Goal: Find specific page/section: Find specific page/section

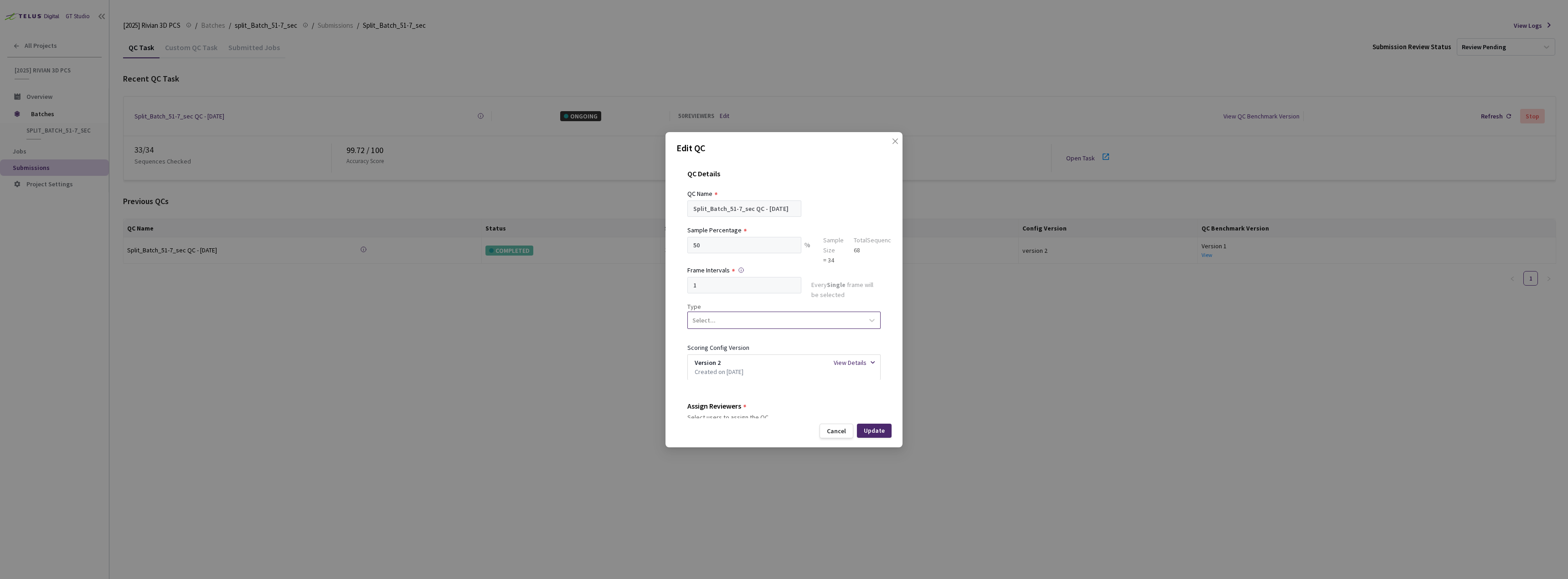
click at [749, 314] on div "Select..." at bounding box center [775, 320] width 176 height 16
click at [744, 406] on div "Segmentation 3D" at bounding box center [780, 407] width 186 height 16
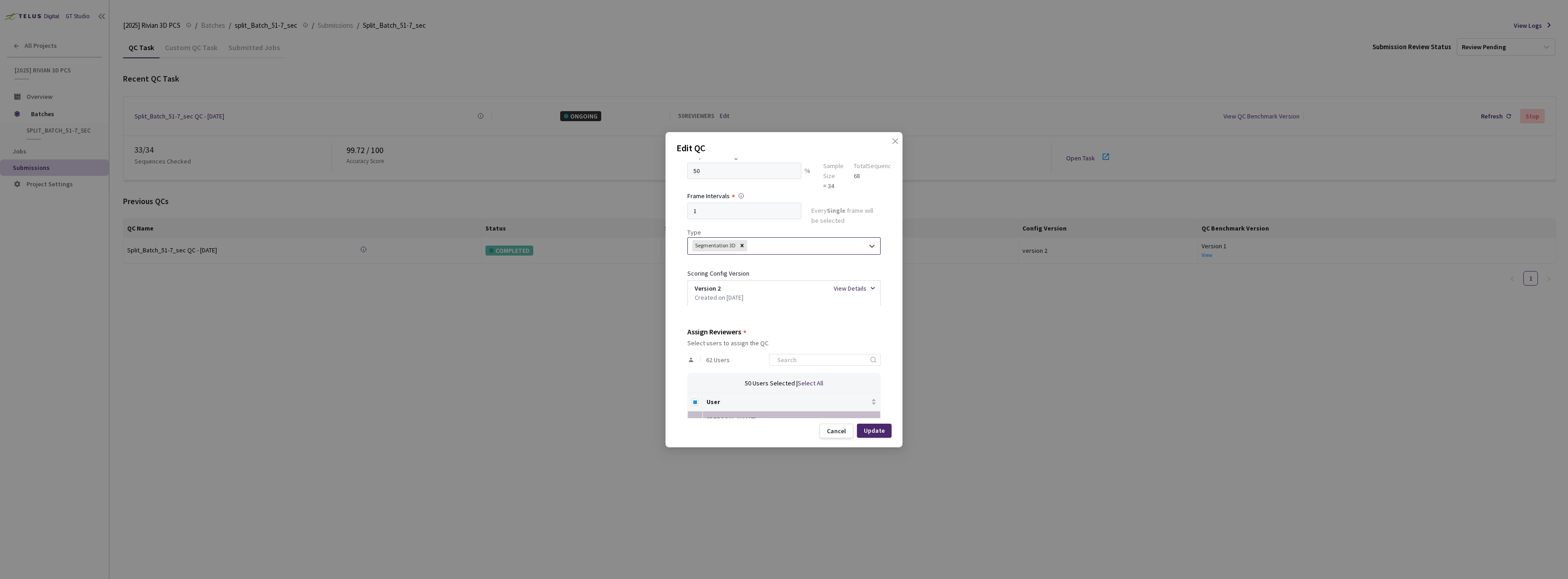
scroll to position [182, 0]
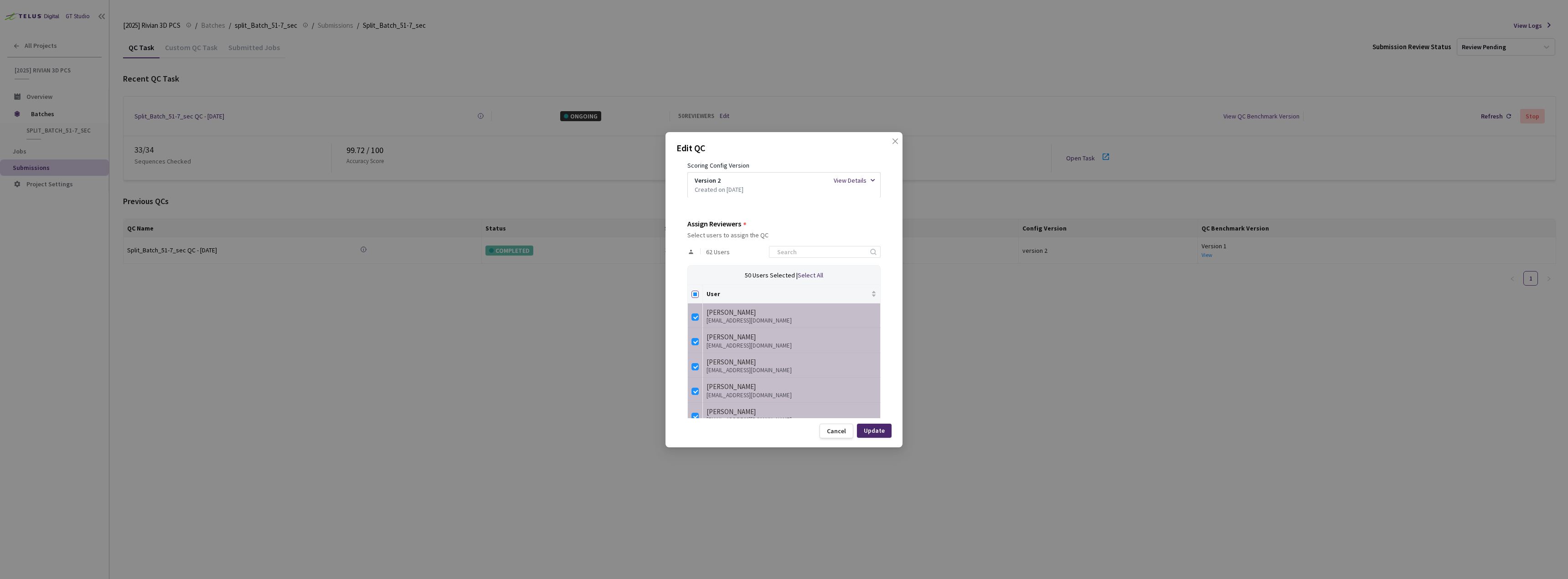
click at [696, 292] on input "Select all" at bounding box center [695, 294] width 7 height 7
checkbox input "true"
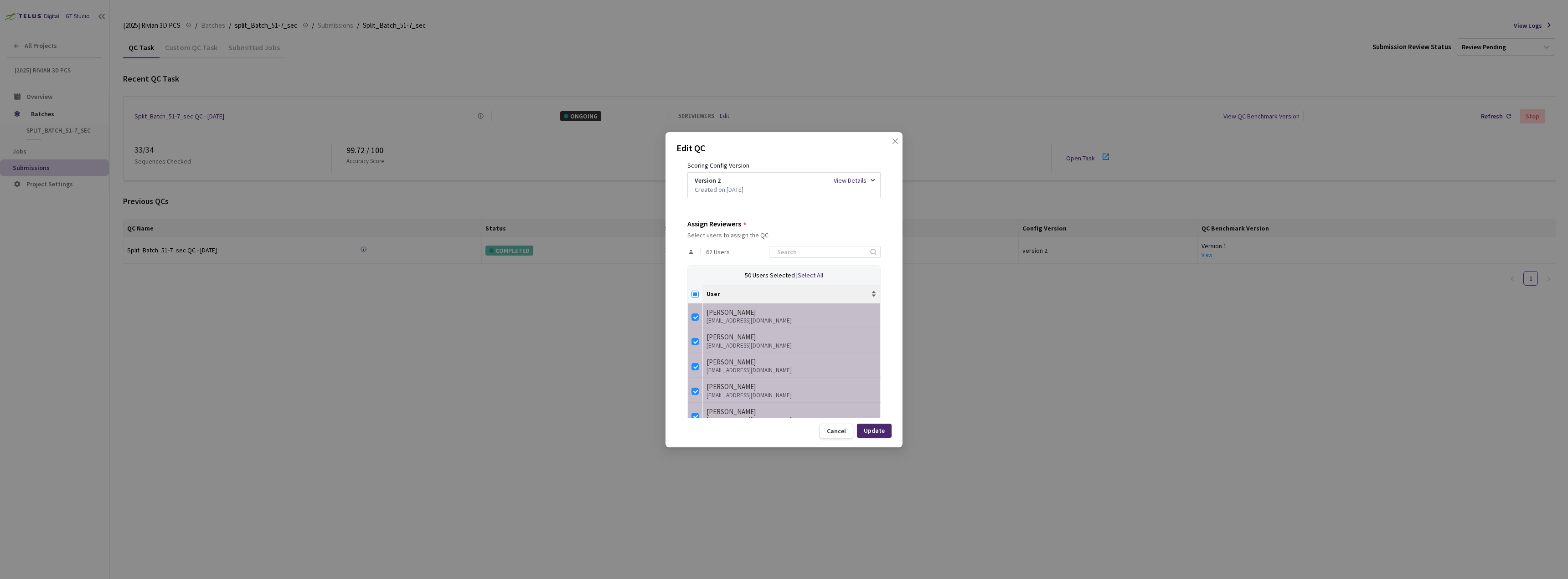
checkbox input "true"
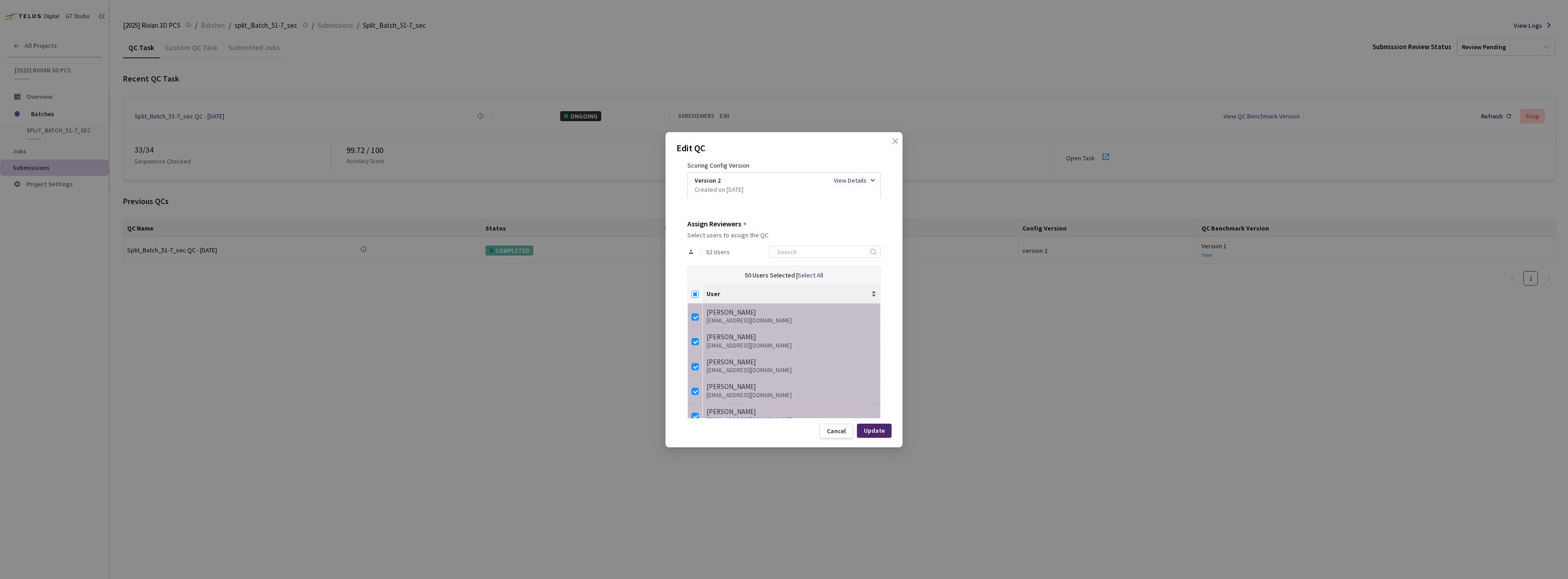
checkbox input "true"
click at [699, 292] on th at bounding box center [695, 294] width 15 height 18
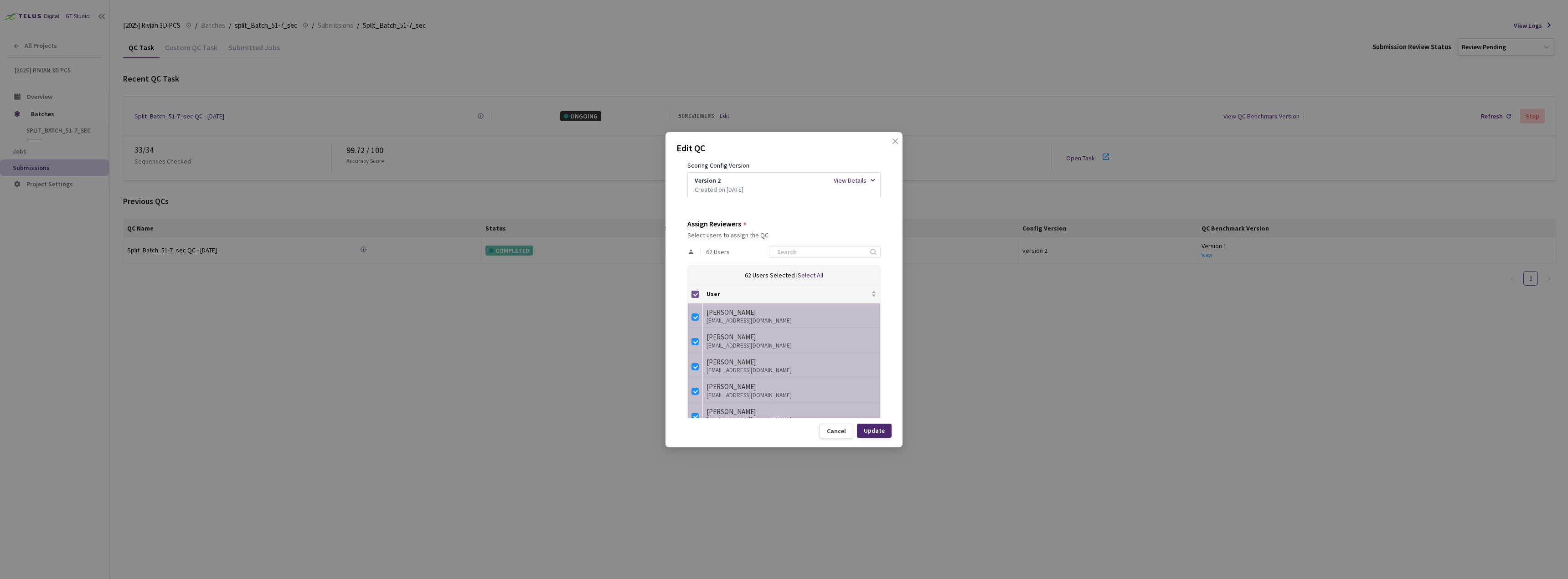
click at [693, 295] on input "Select all" at bounding box center [695, 294] width 7 height 7
checkbox input "false"
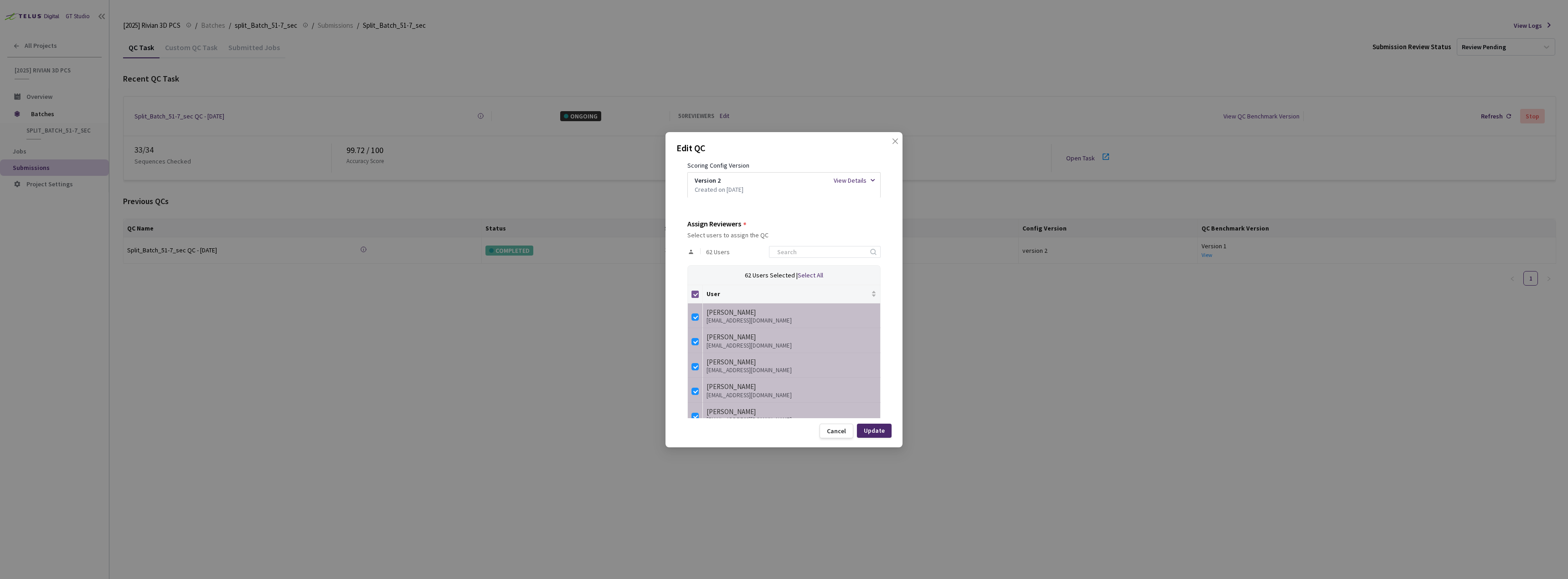
checkbox input "false"
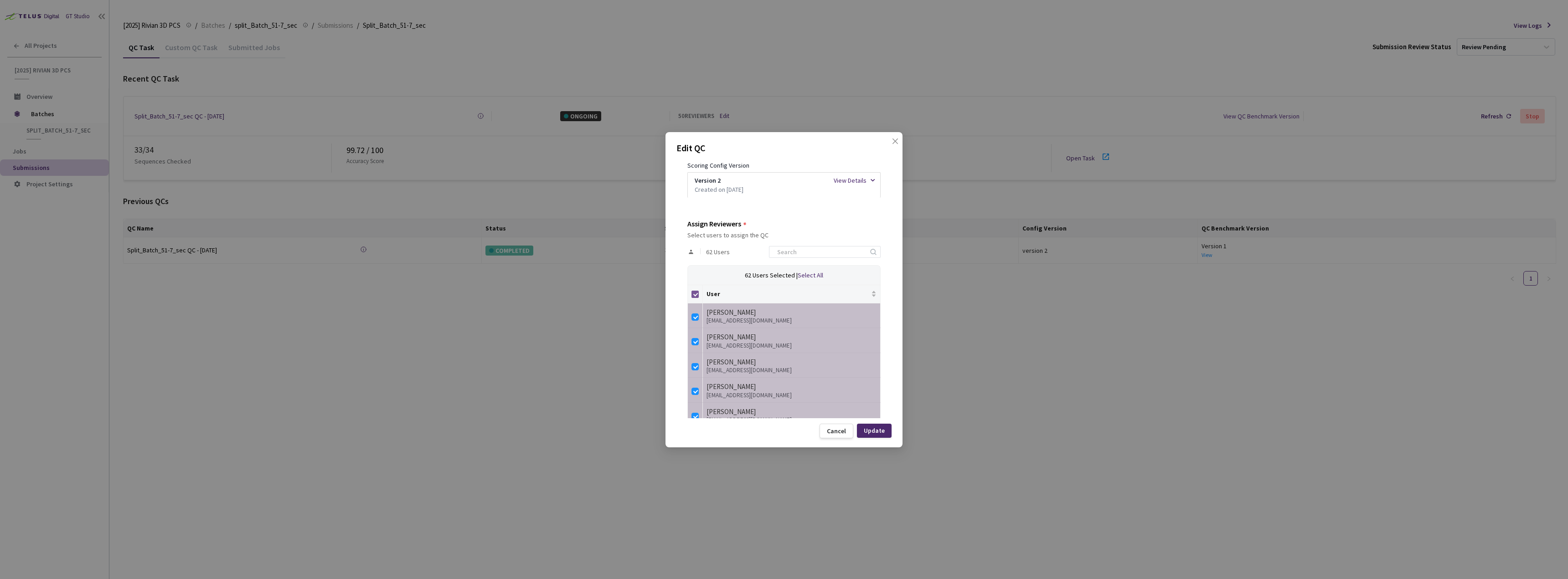
checkbox input "false"
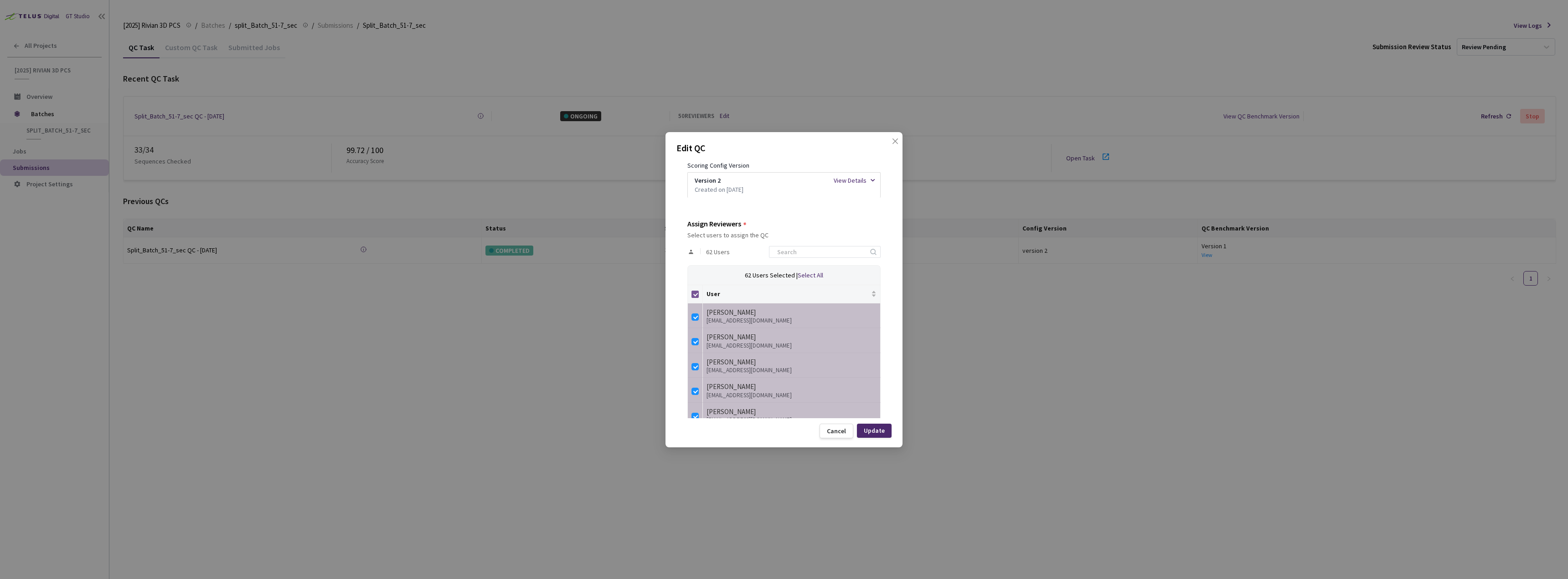
checkbox input "false"
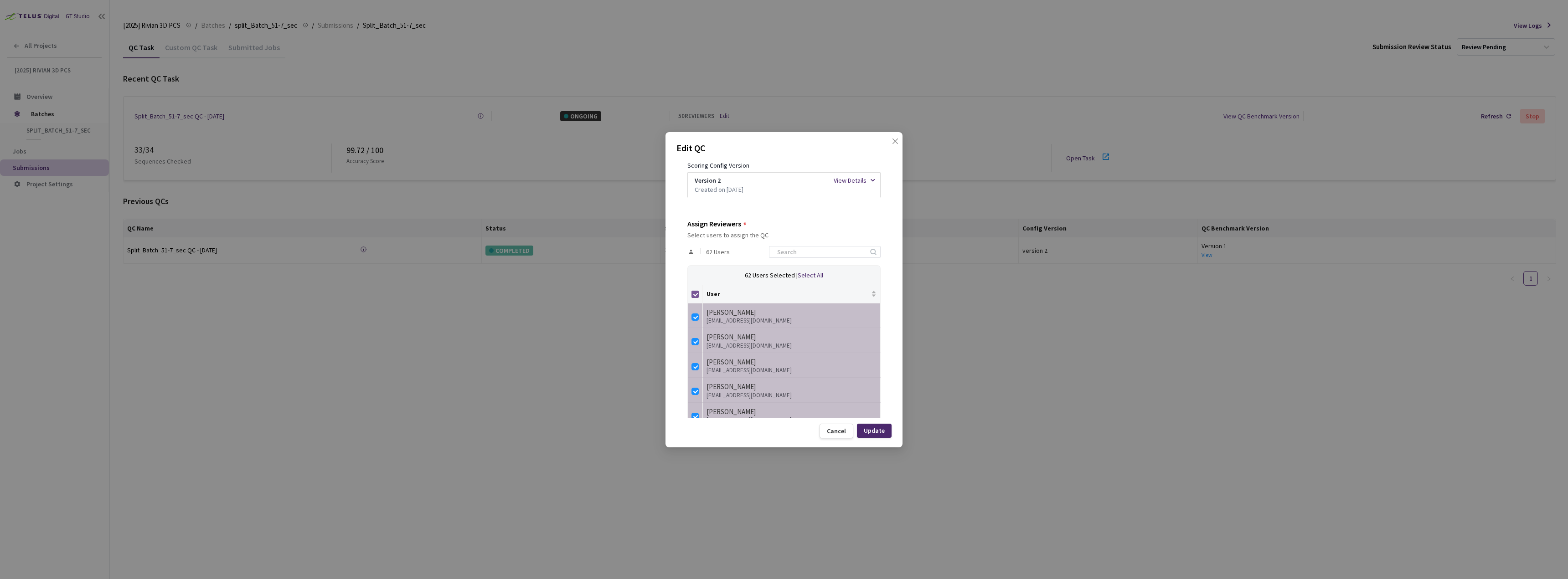
checkbox input "false"
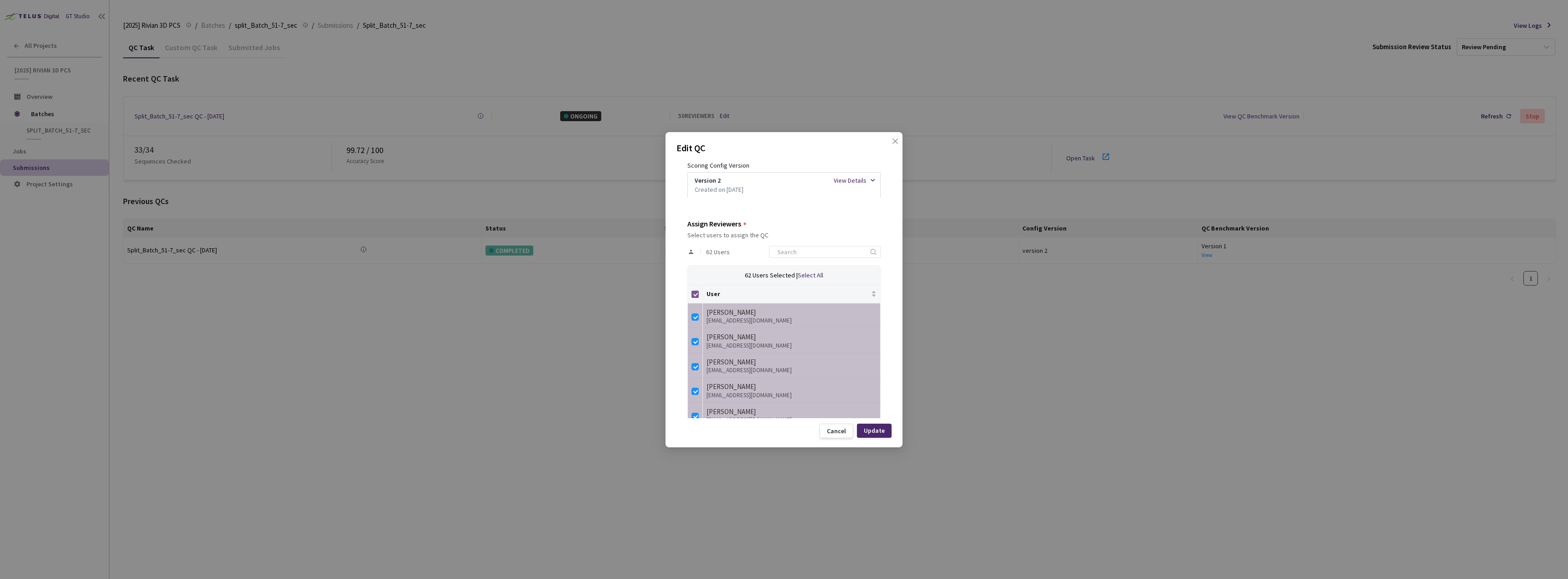
checkbox input "false"
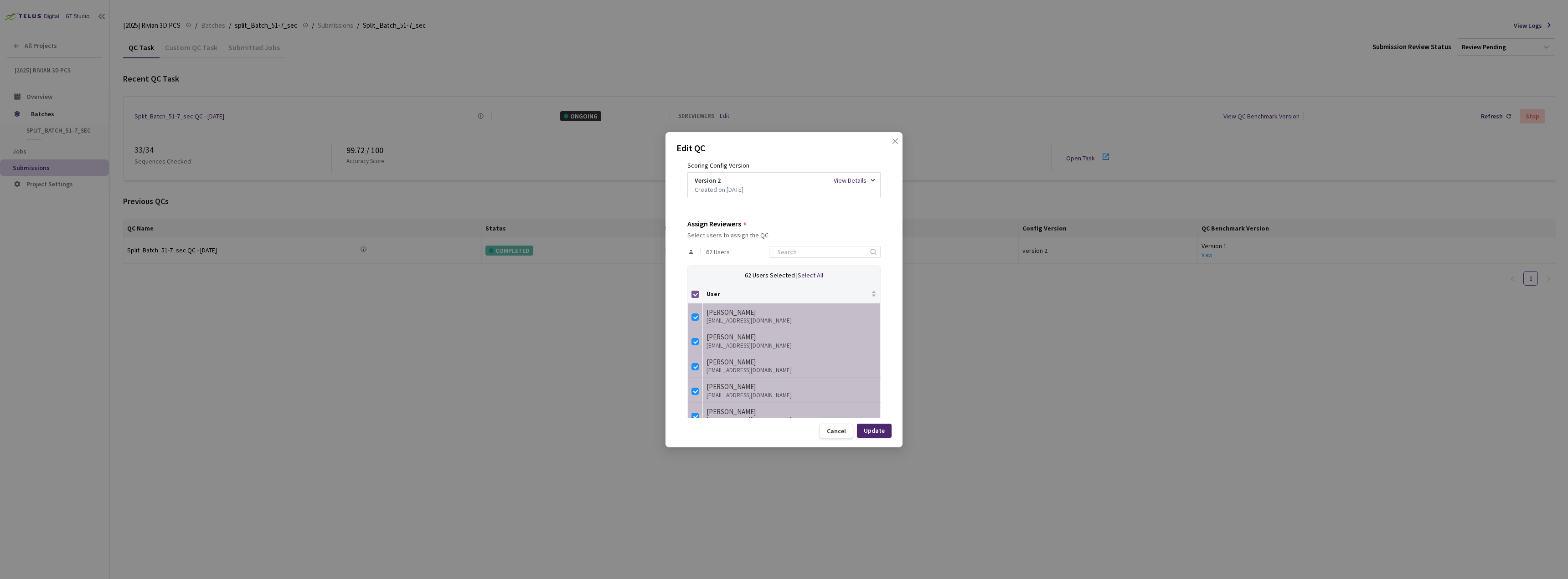
checkbox input "false"
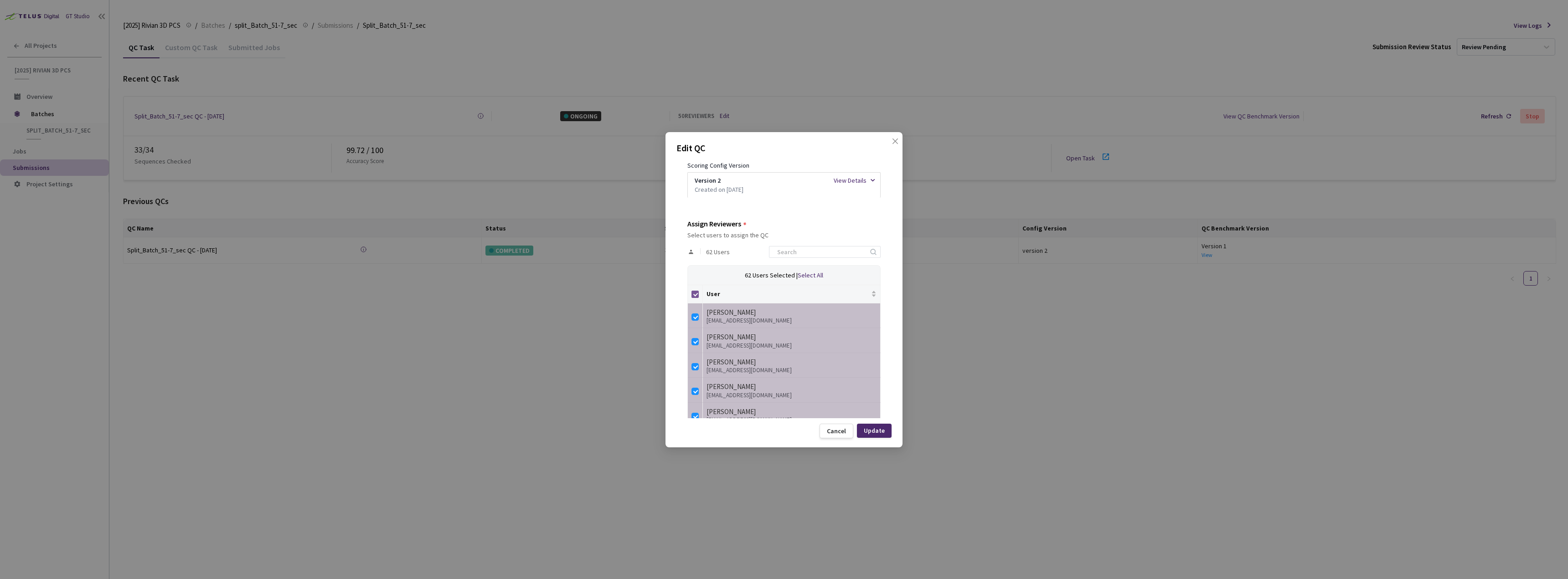
checkbox input "false"
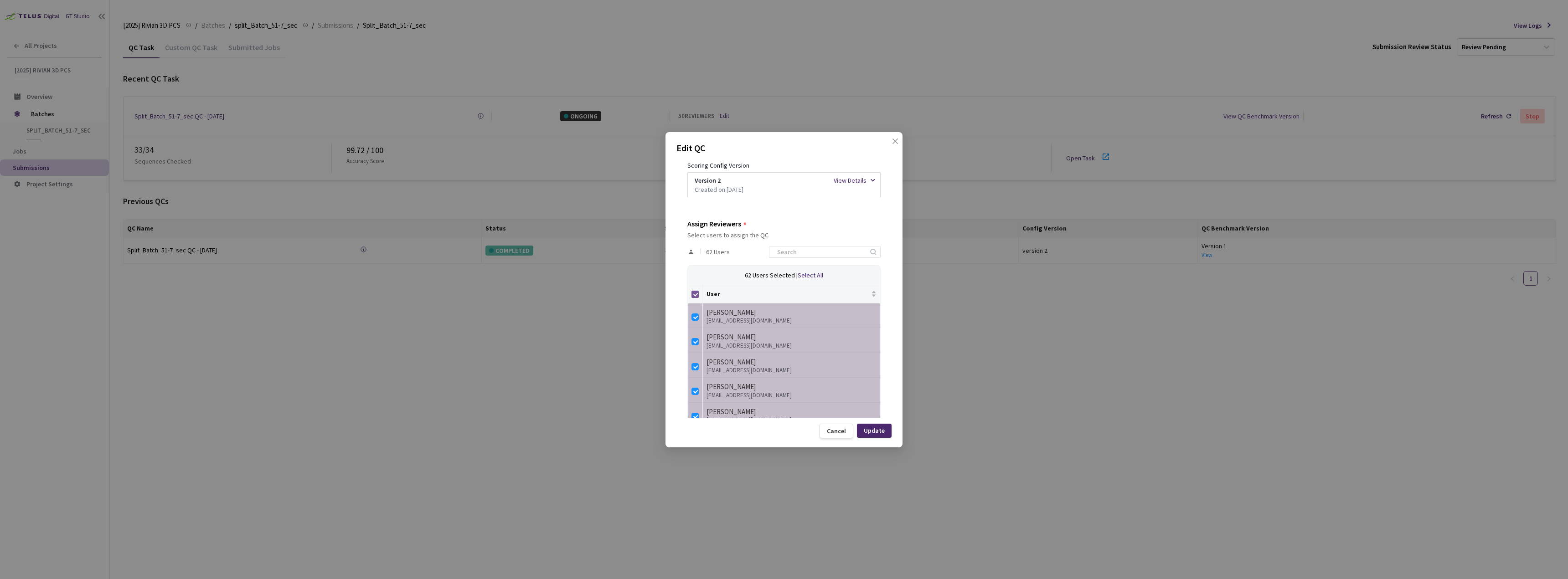
checkbox input "false"
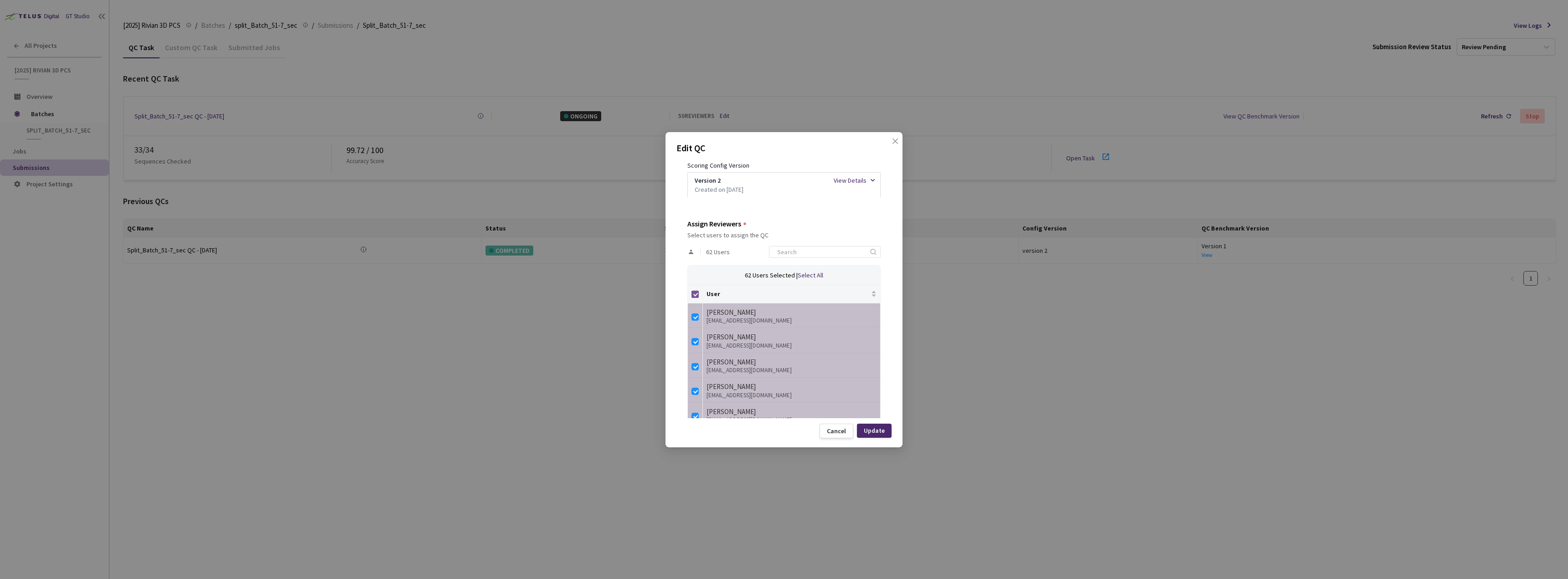
checkbox input "false"
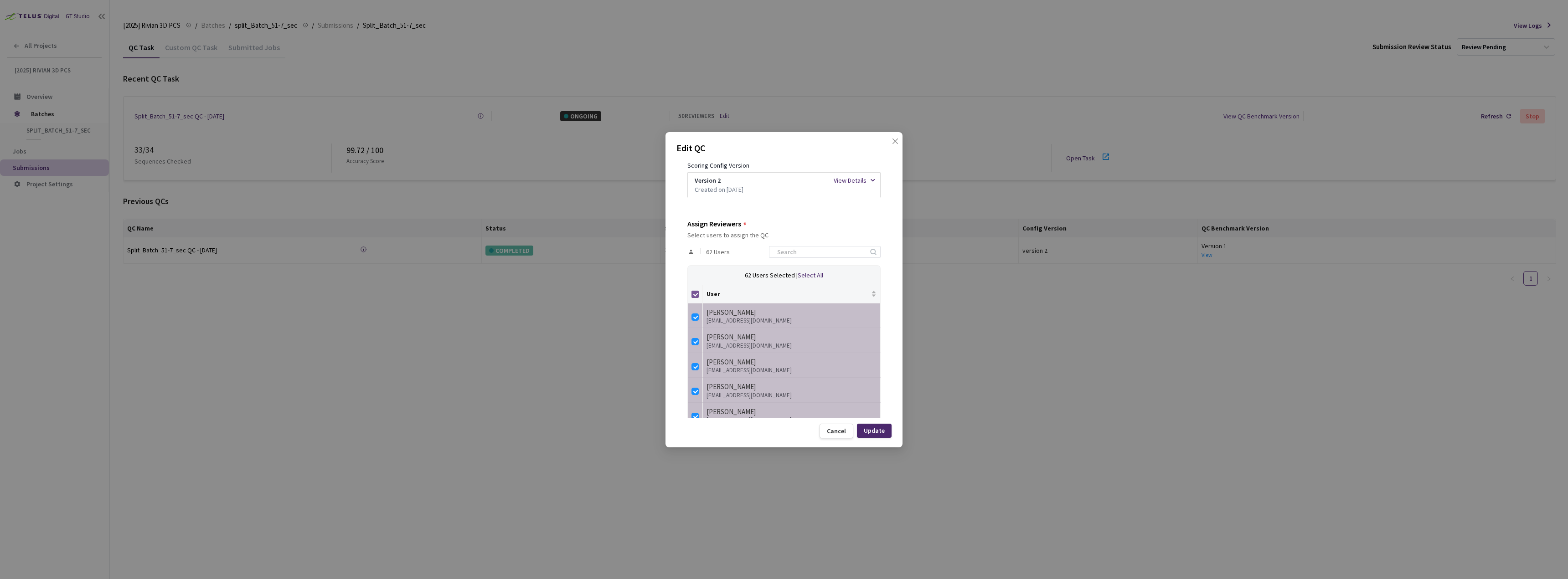
checkbox input "false"
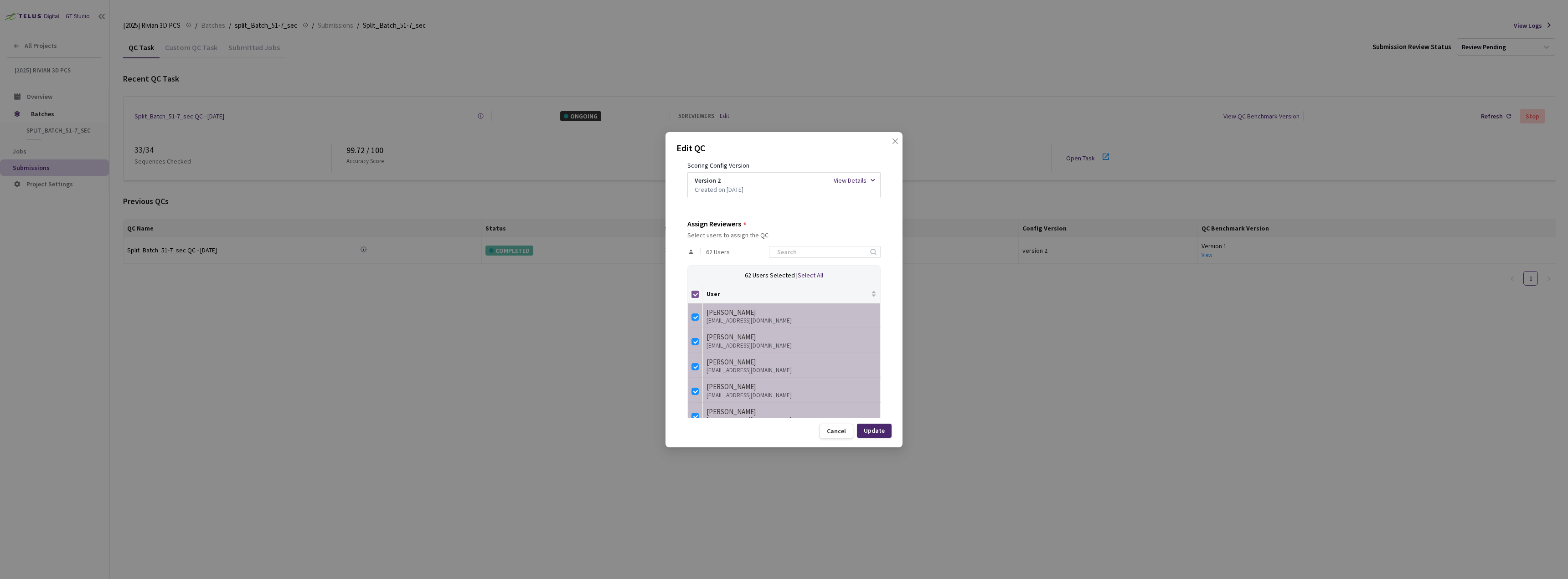
checkbox input "false"
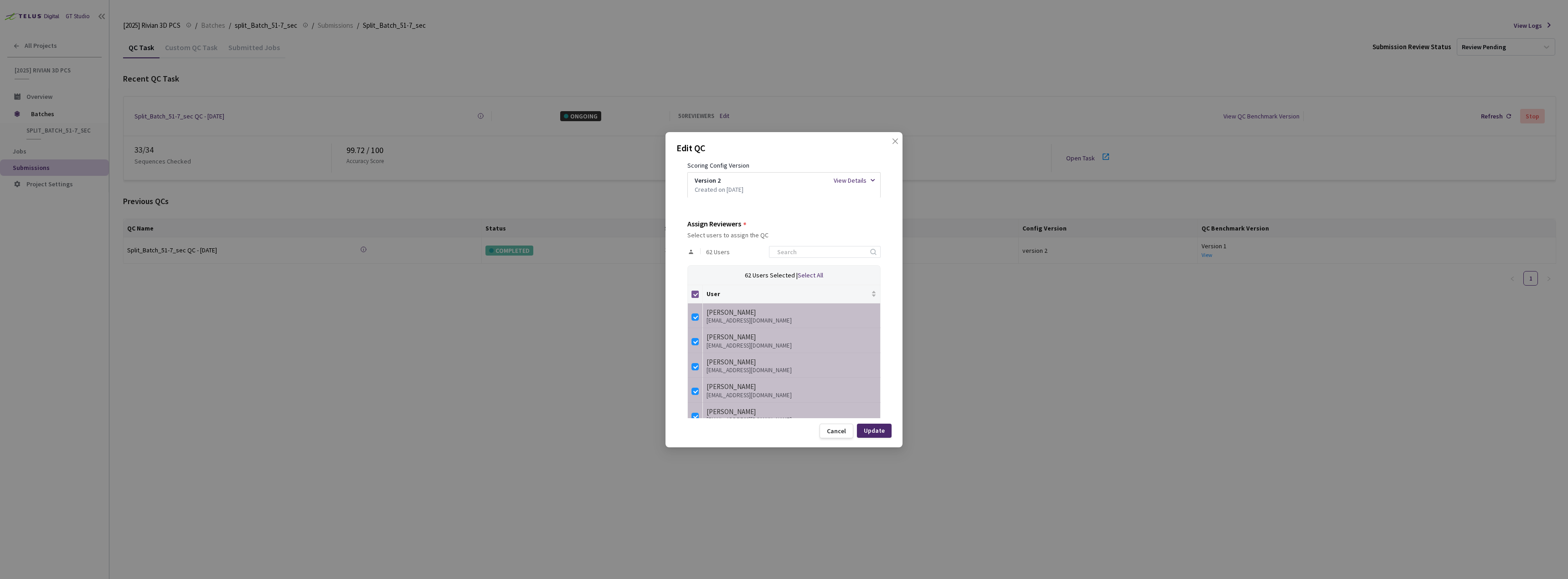
checkbox input "false"
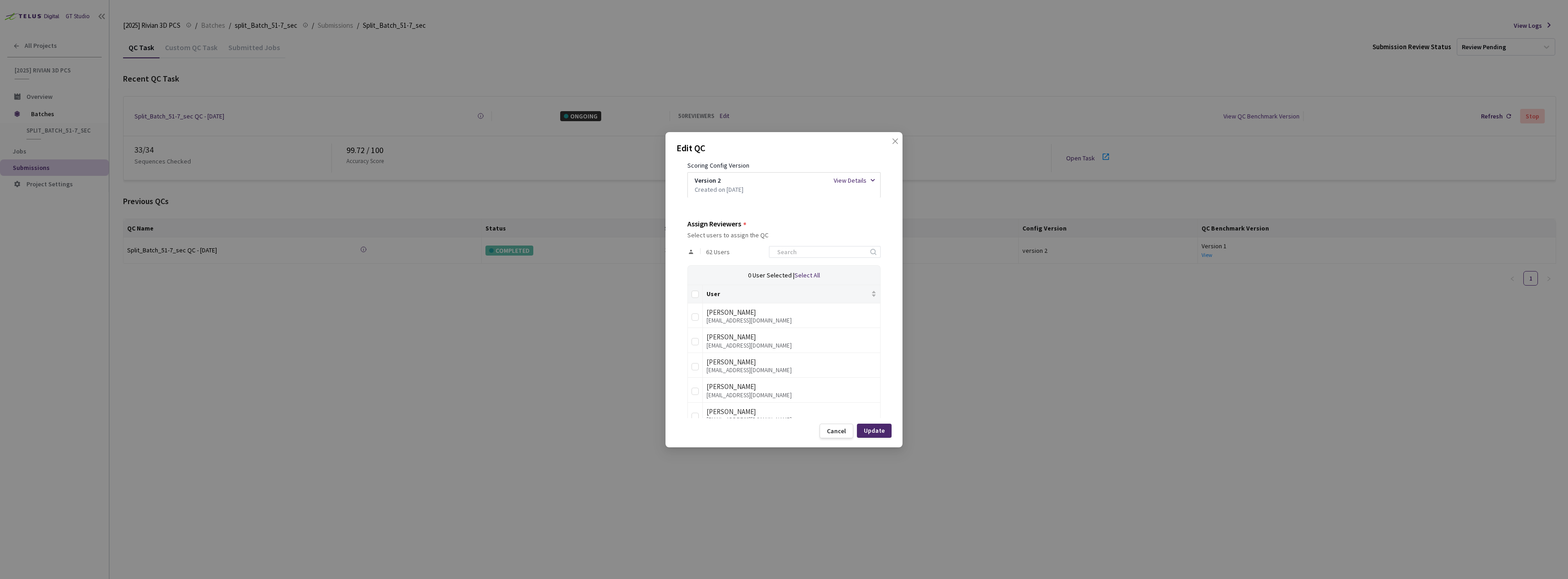
click at [822, 261] on div "62 Users" at bounding box center [783, 252] width 194 height 26
click at [822, 254] on input at bounding box center [820, 252] width 97 height 11
type input "stefa"
click at [751, 395] on div "Stefan Boros" at bounding box center [791, 391] width 170 height 11
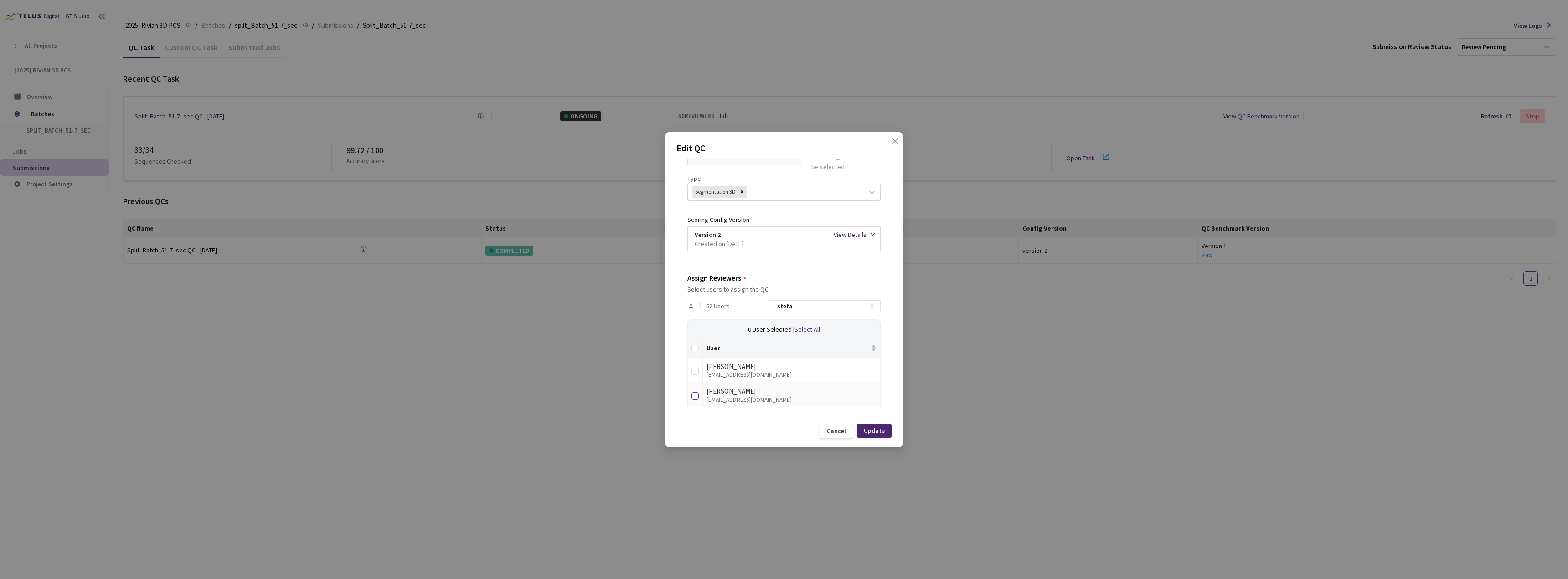
click at [697, 394] on input "checkbox" at bounding box center [695, 395] width 7 height 7
checkbox input "true"
click at [877, 427] on div "Update" at bounding box center [874, 430] width 21 height 7
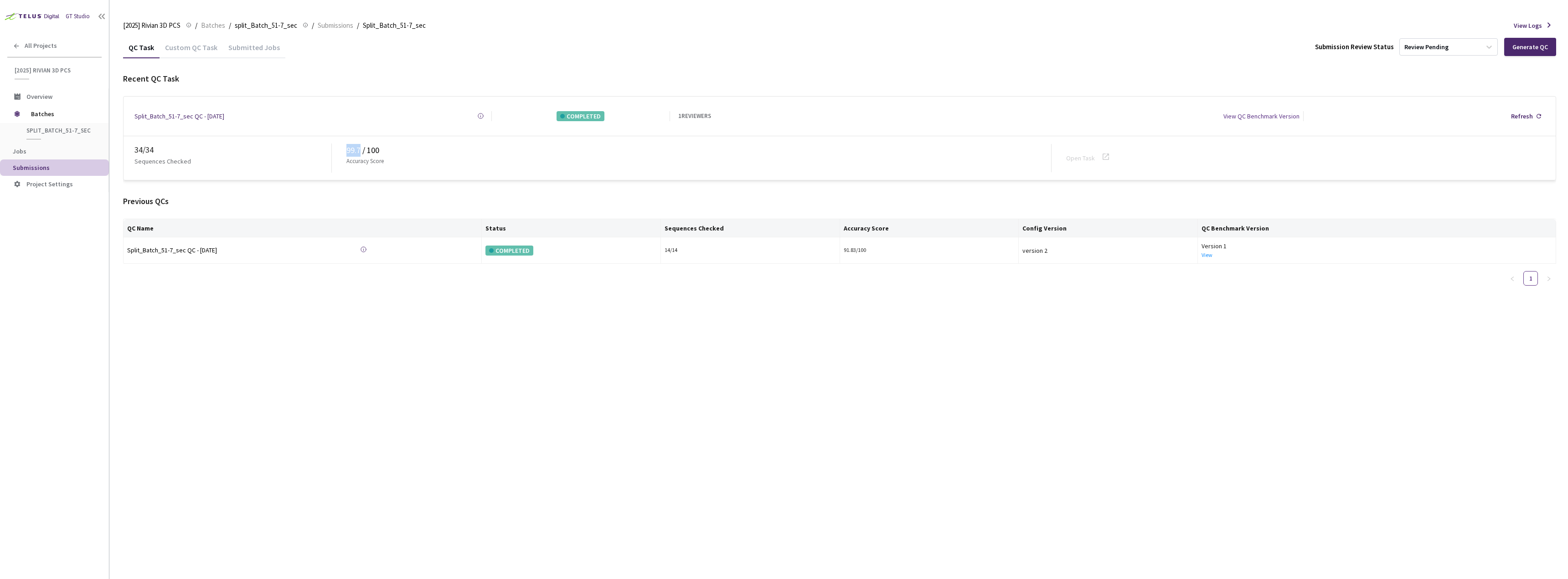
drag, startPoint x: 346, startPoint y: 150, endPoint x: 359, endPoint y: 149, distance: 13.0
click at [359, 149] on div "99.7 / 100" at bounding box center [698, 150] width 705 height 13
copy div "99.7"
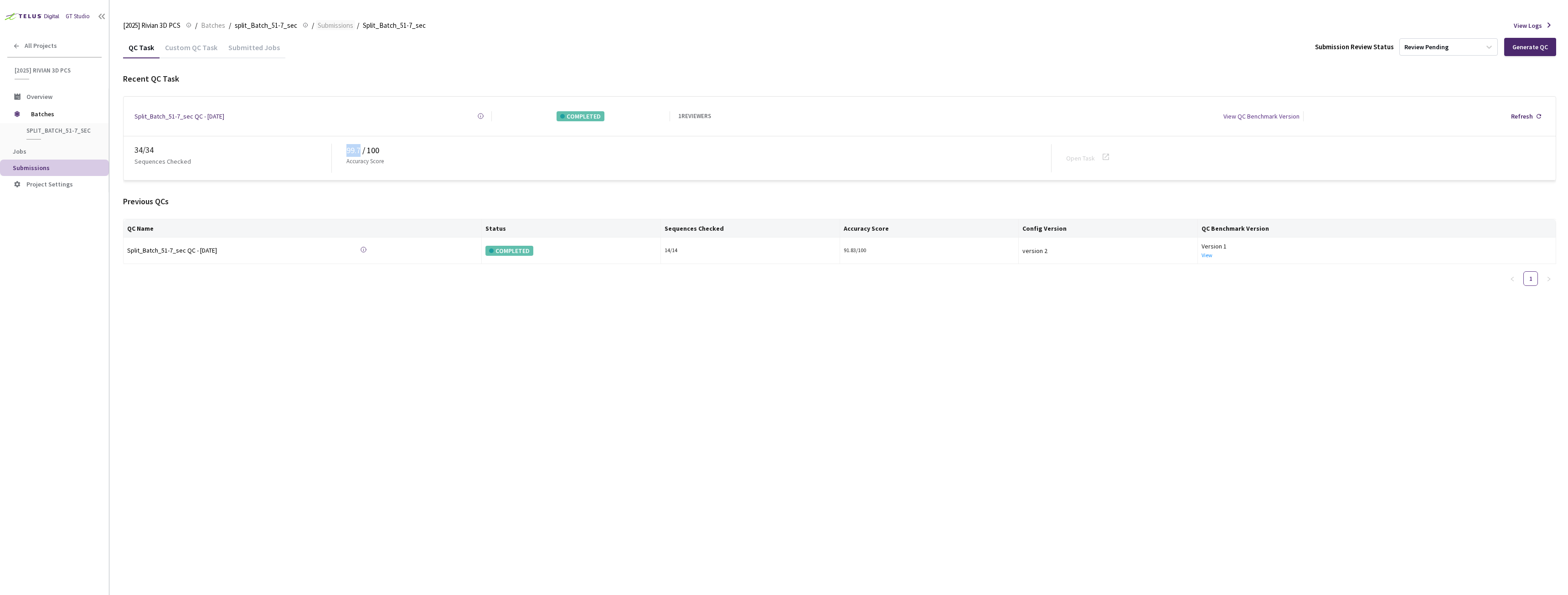
click at [331, 29] on span "Submissions" at bounding box center [336, 25] width 36 height 11
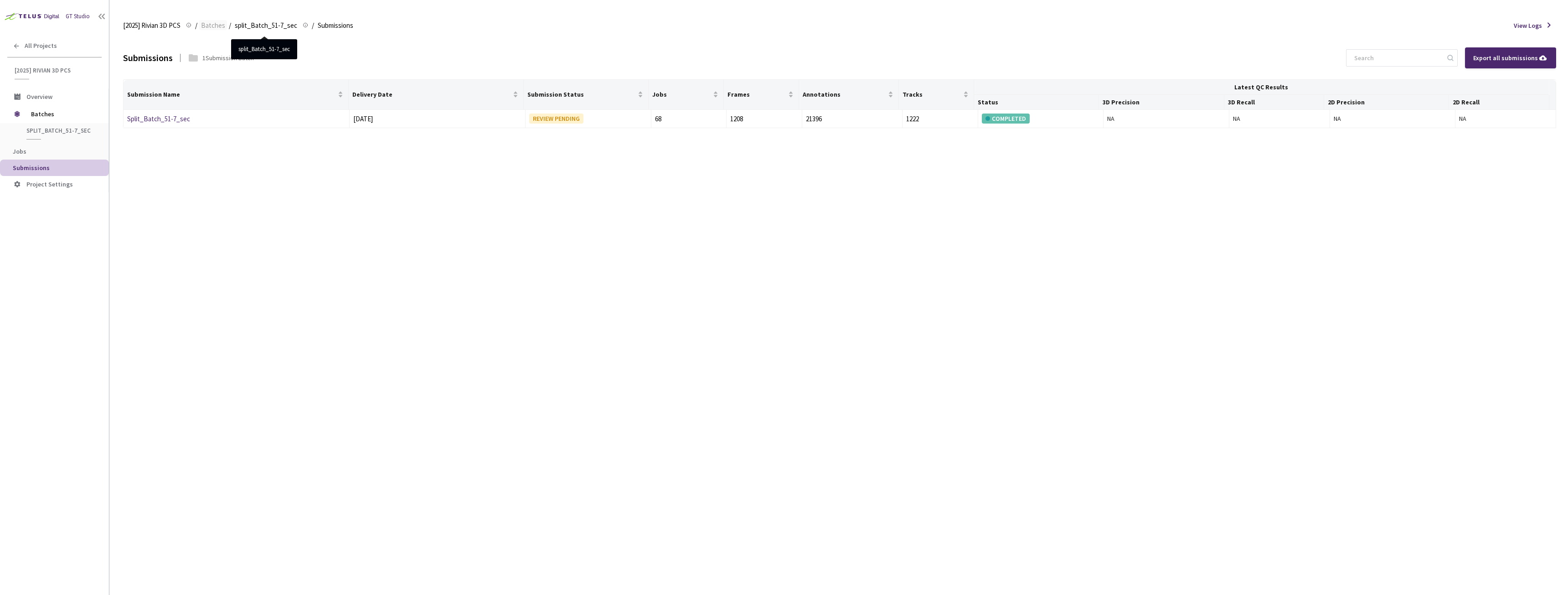
click at [213, 26] on span "Batches" at bounding box center [213, 25] width 24 height 11
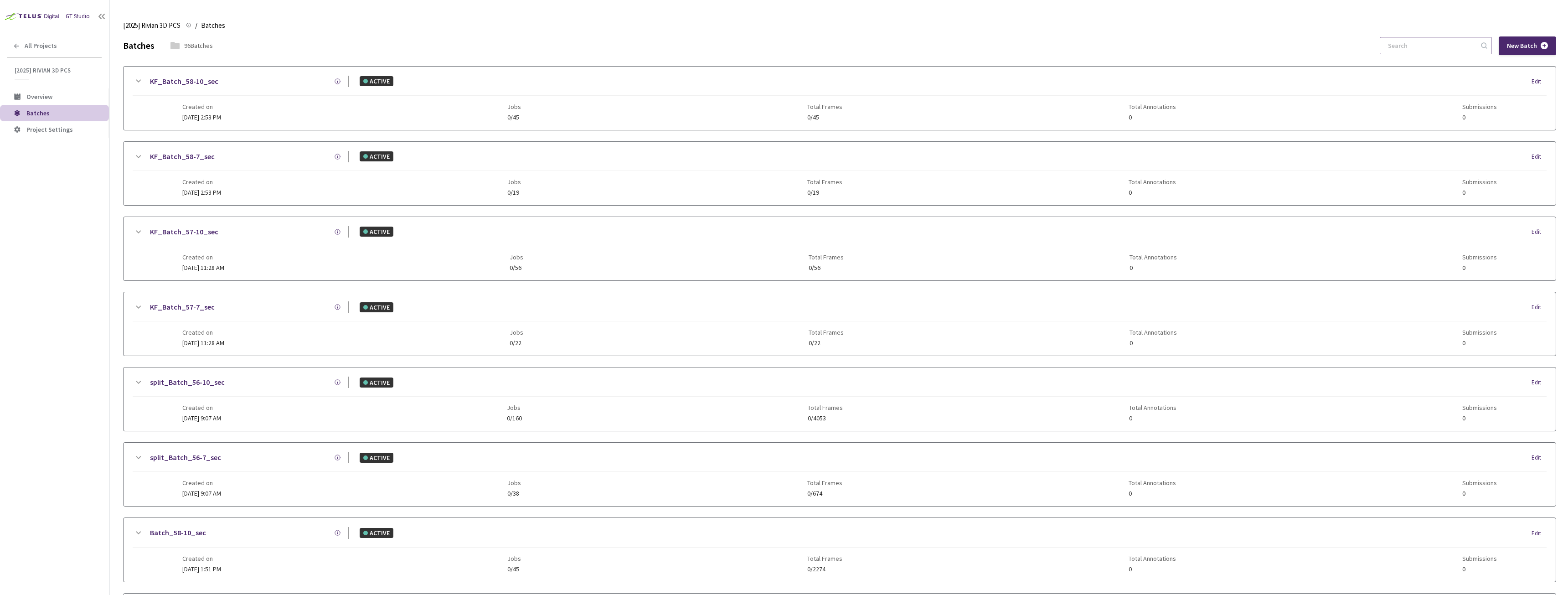
click at [1419, 46] on input at bounding box center [1430, 46] width 97 height 16
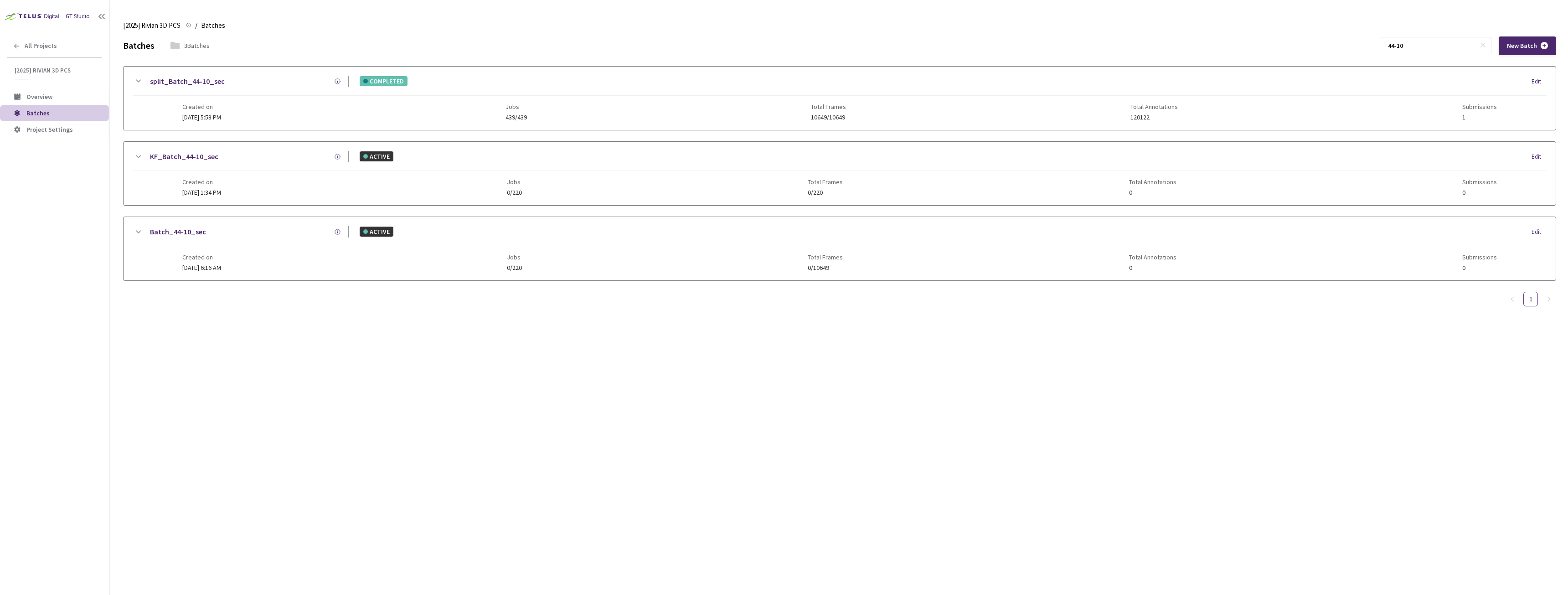
type input "44-10"
click at [205, 83] on link "split_Batch_44-10_sec" at bounding box center [188, 82] width 75 height 11
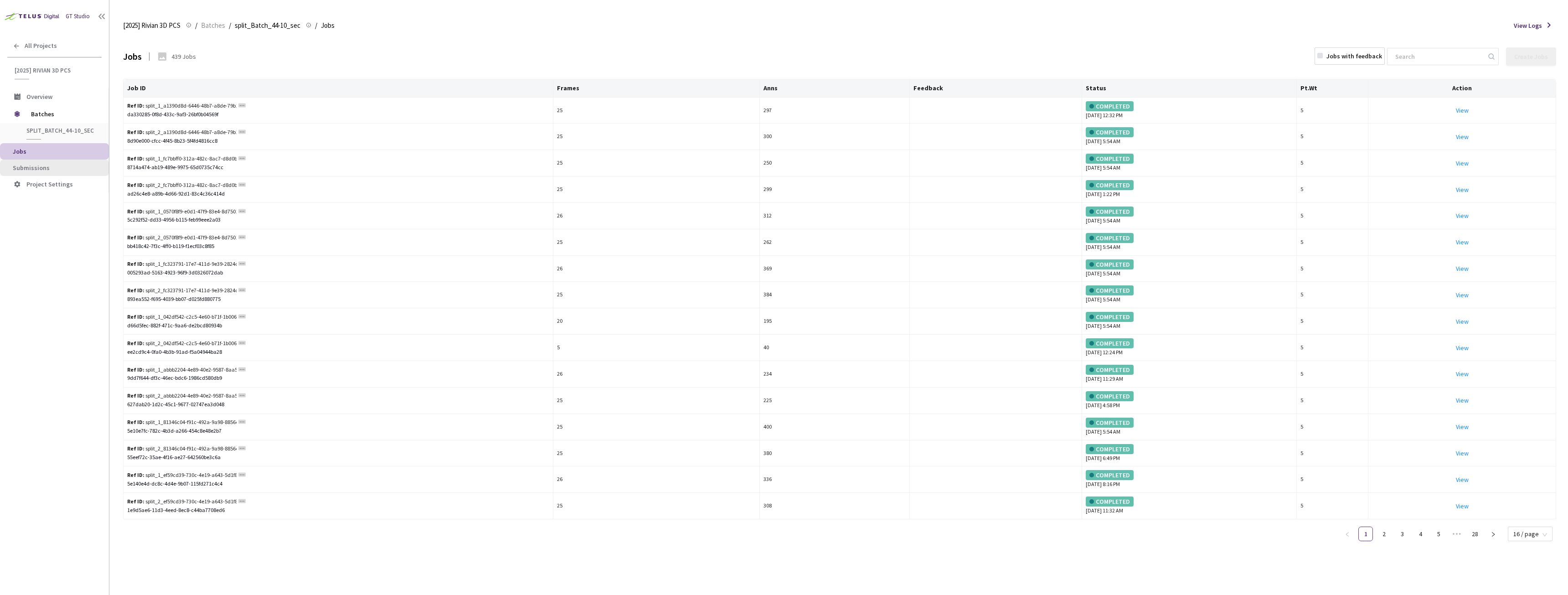
click at [42, 172] on li "Submissions" at bounding box center [54, 168] width 109 height 16
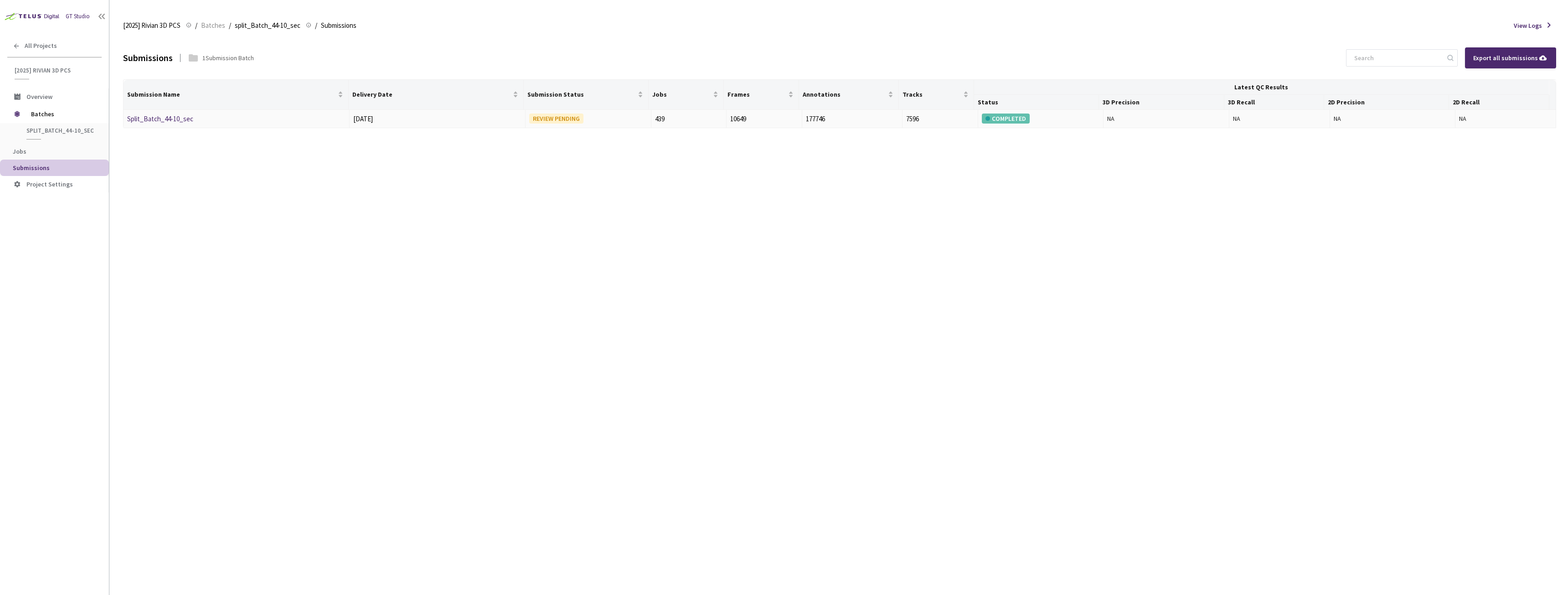
click at [154, 113] on td "Split_Batch_44-10_sec" at bounding box center [236, 119] width 226 height 19
click at [154, 119] on link "Split_Batch_44-10_sec" at bounding box center [160, 119] width 66 height 9
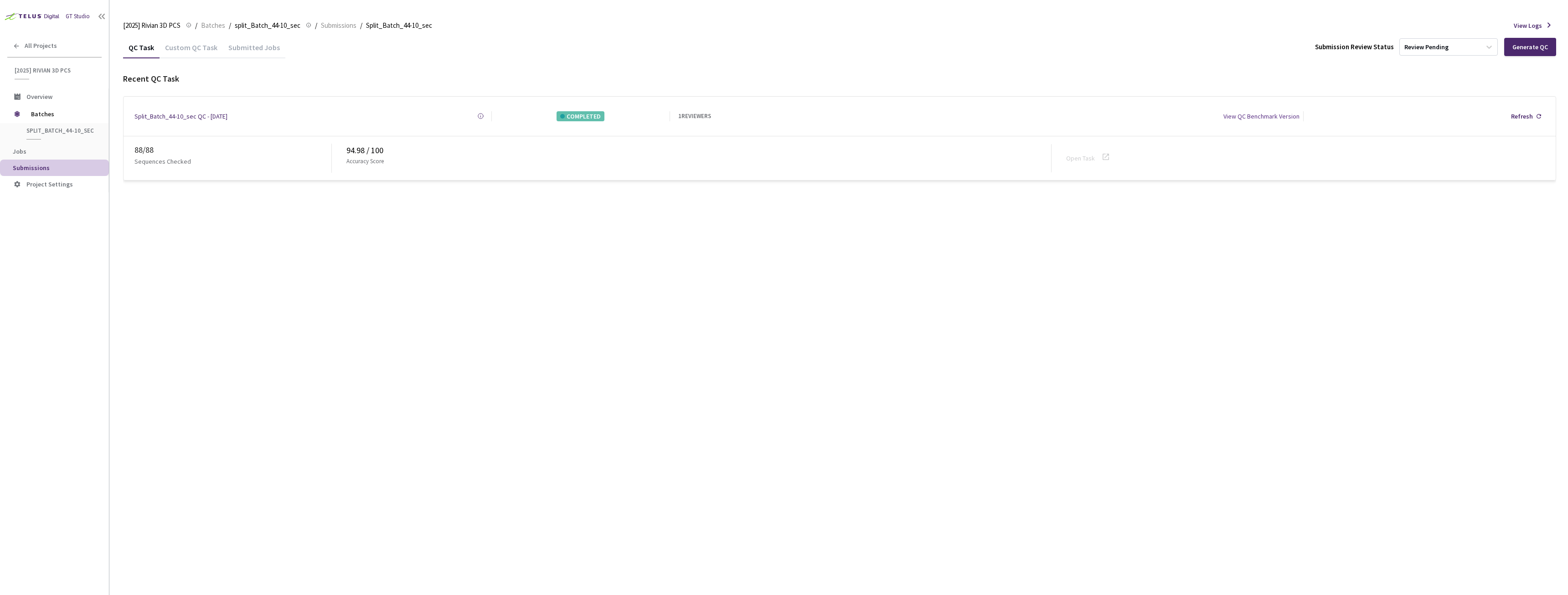
click at [185, 51] on div "Custom QC Task" at bounding box center [191, 50] width 64 height 16
